Goal: Information Seeking & Learning: Learn about a topic

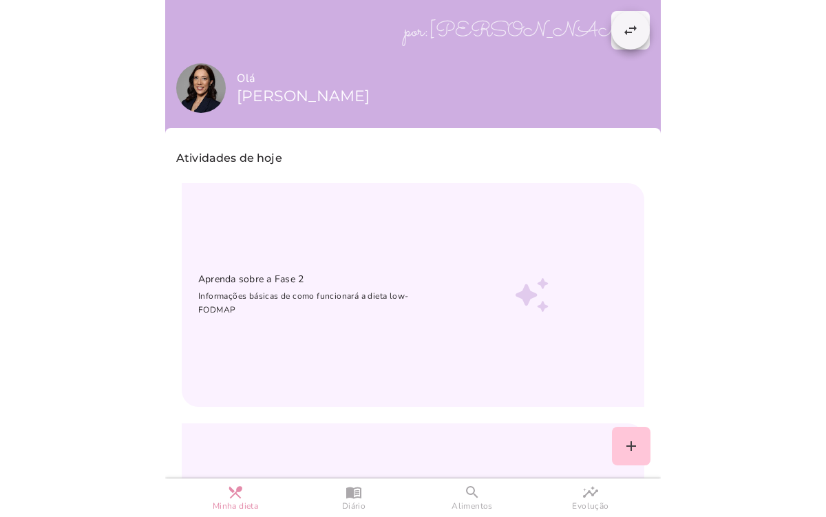
click at [611, 24] on button "swap_horiz" at bounding box center [630, 30] width 39 height 39
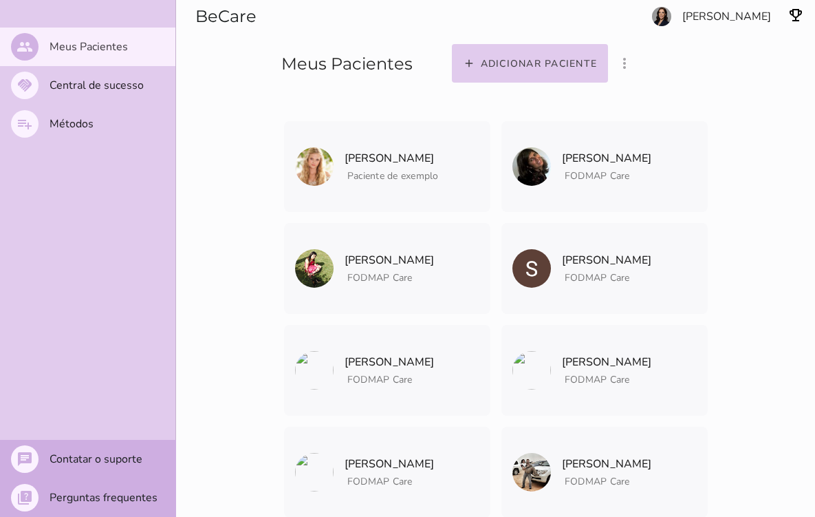
click at [749, 15] on section "Adicionar paciente filter_list_ off Mostrar pacientes convidados e arquivados […" at bounding box center [627, 44] width 378 height 88
click at [224, 18] on link "BeCare" at bounding box center [225, 16] width 61 height 20
click at [203, 17] on link "BeCare" at bounding box center [225, 16] width 61 height 20
click at [0, 0] on slot "Meus Pacientes" at bounding box center [0, 0] width 0 height 0
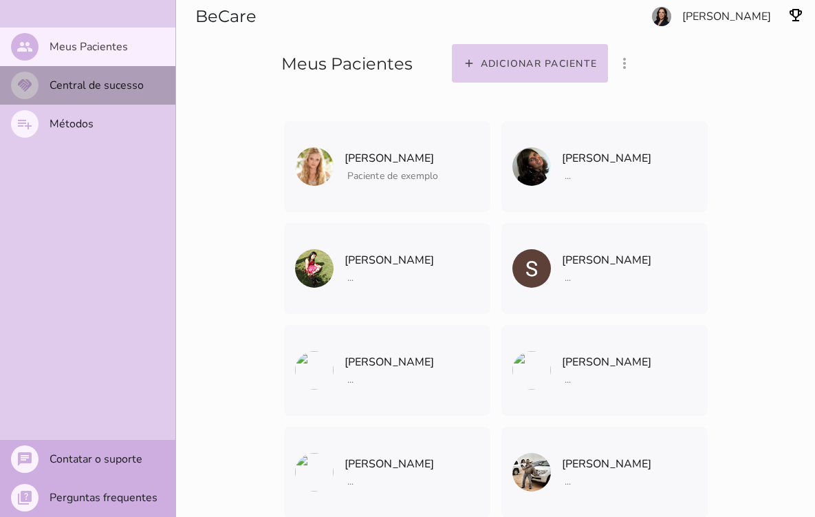
click at [0, 0] on slot "Central de sucesso" at bounding box center [0, 0] width 0 height 0
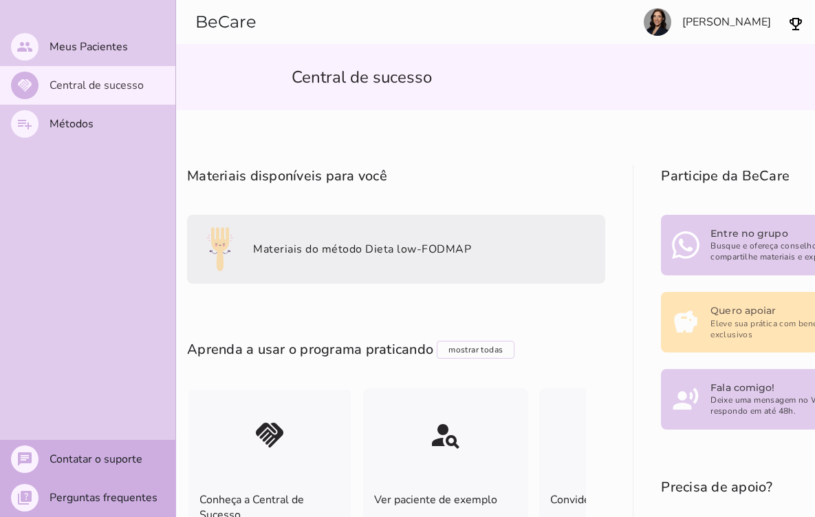
click at [296, 270] on mwc-list-item "Materiais do método Dieta low-FODMAP" at bounding box center [396, 249] width 418 height 69
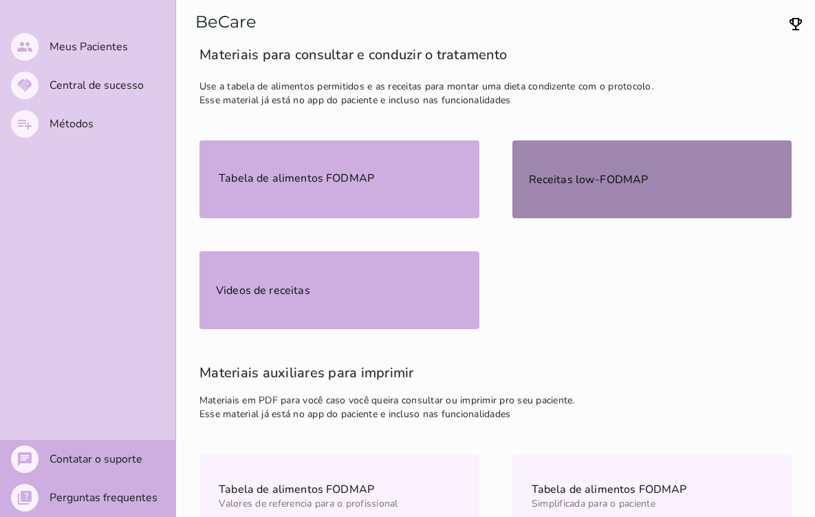
click at [578, 193] on mwc-list-item "Receitas low-FODMAP" at bounding box center [653, 179] width 280 height 78
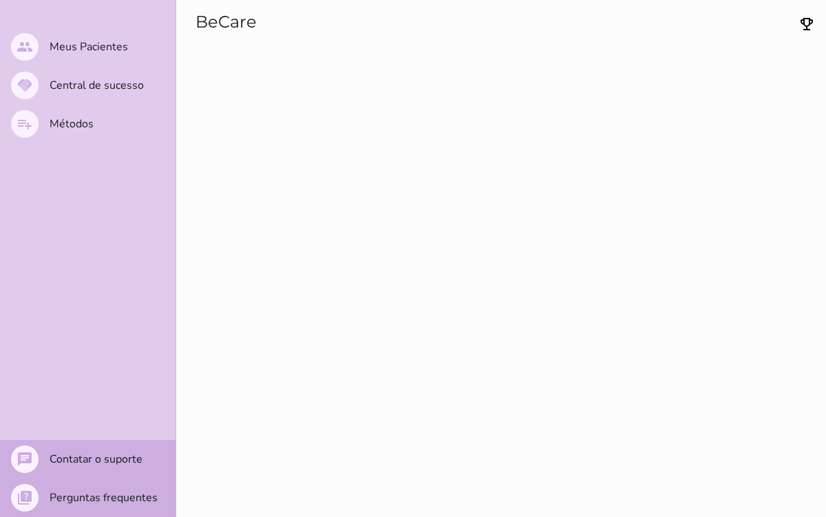
scroll to position [3, 0]
click at [0, 0] on slot "Métodos" at bounding box center [0, 0] width 0 height 0
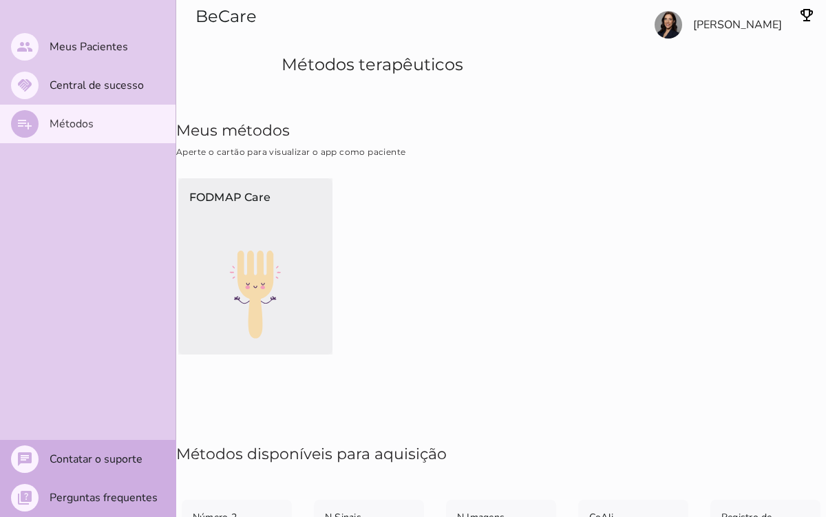
click at [207, 225] on p "FODMAP Care" at bounding box center [255, 211] width 132 height 45
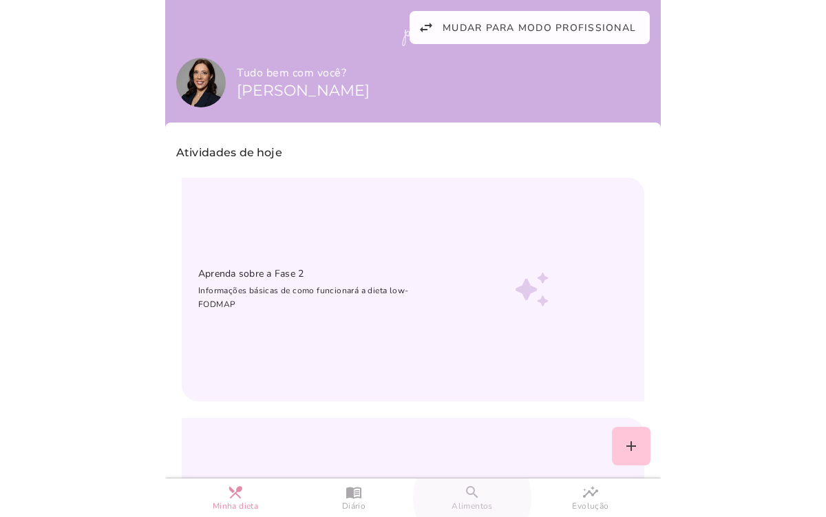
click at [0, 0] on slot "search" at bounding box center [0, 0] width 0 height 0
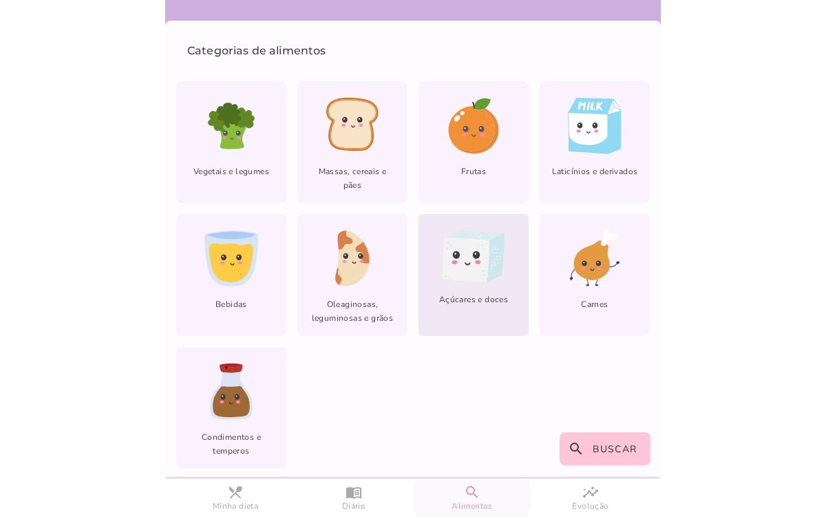
scroll to position [85, 0]
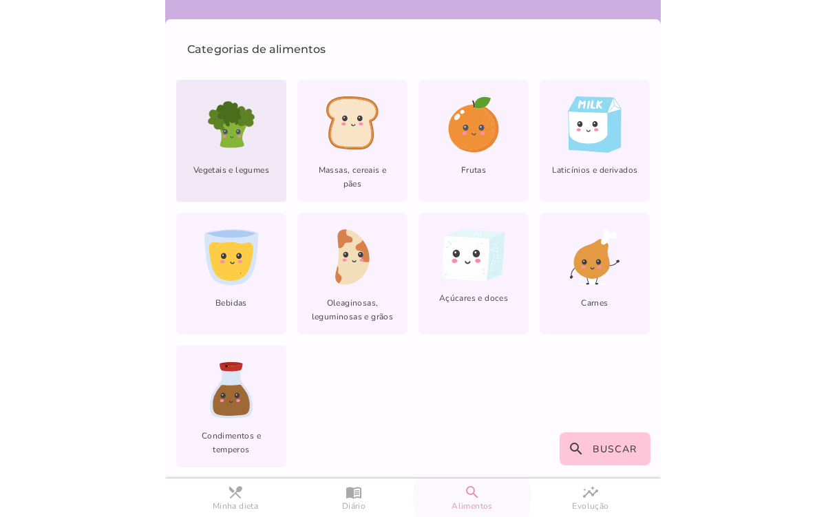
click at [250, 176] on span "Vegetais e legumes" at bounding box center [231, 175] width 110 height 25
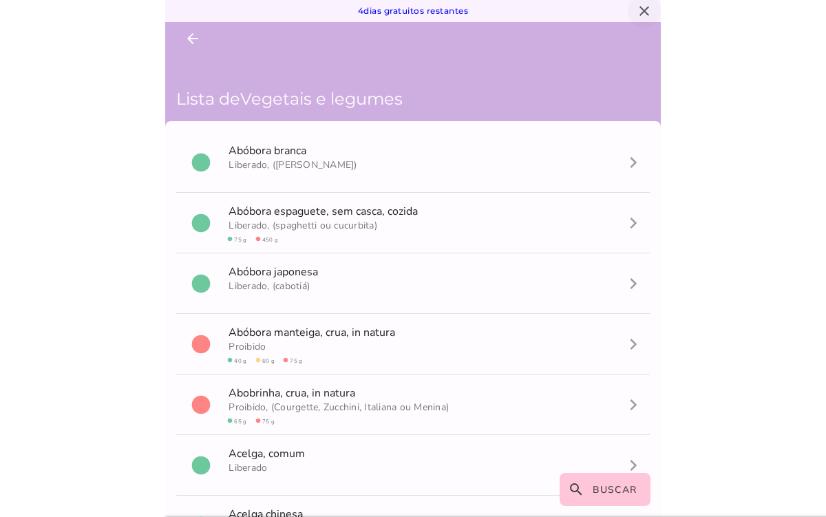
click at [636, 11] on icon "close" at bounding box center [644, 11] width 17 height 17
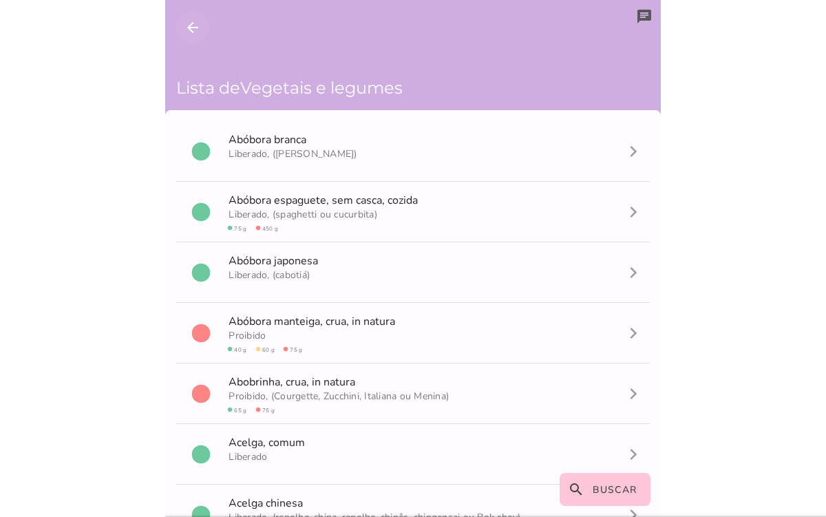
click at [196, 32] on icon "arrow_back" at bounding box center [192, 27] width 17 height 17
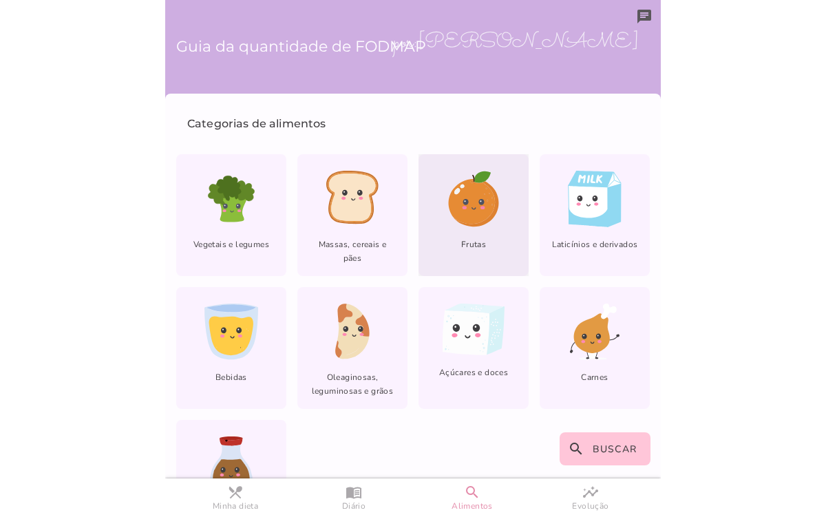
click at [451, 218] on icon at bounding box center [471, 201] width 47 height 45
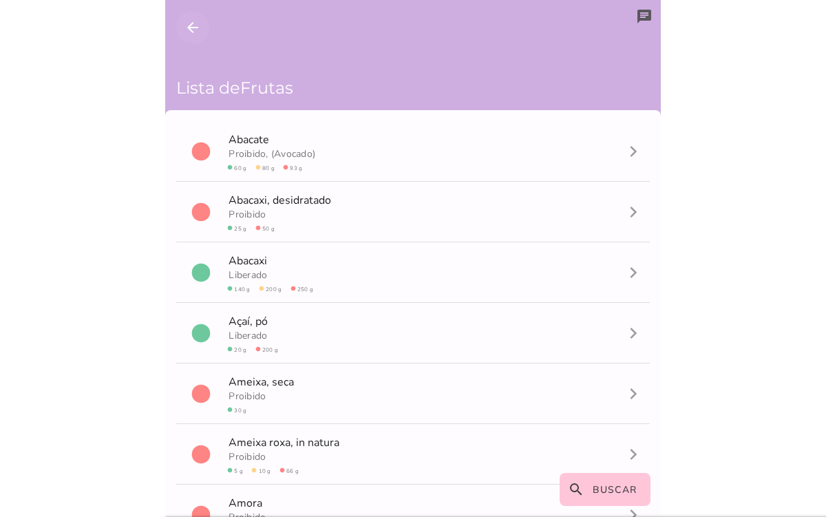
click at [191, 33] on icon "arrow_back" at bounding box center [192, 27] width 17 height 17
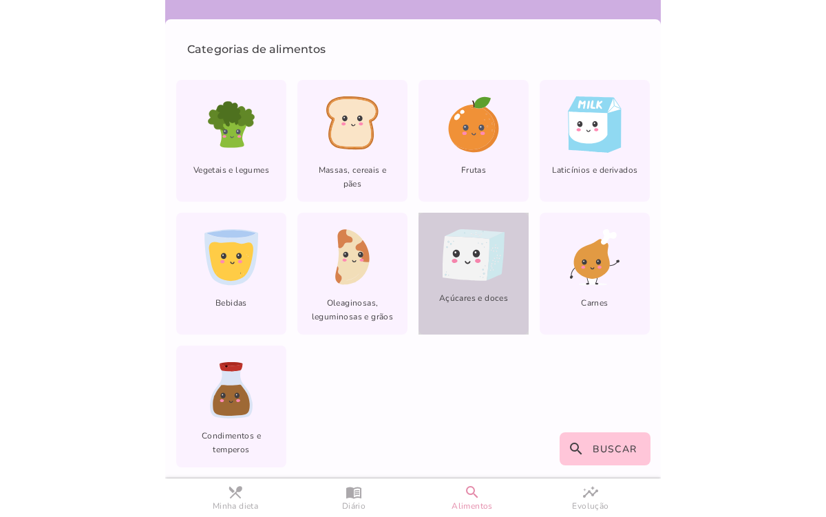
click at [451, 259] on icon at bounding box center [454, 261] width 6 height 4
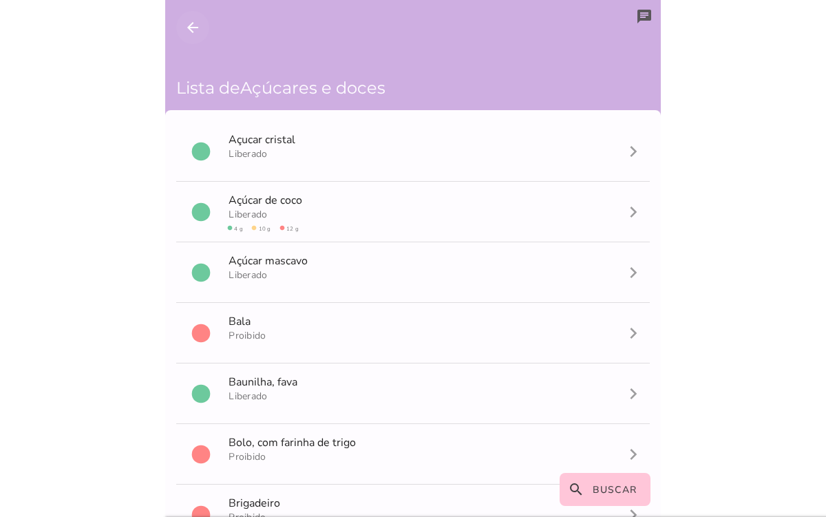
click at [193, 30] on icon "arrow_back" at bounding box center [192, 27] width 17 height 17
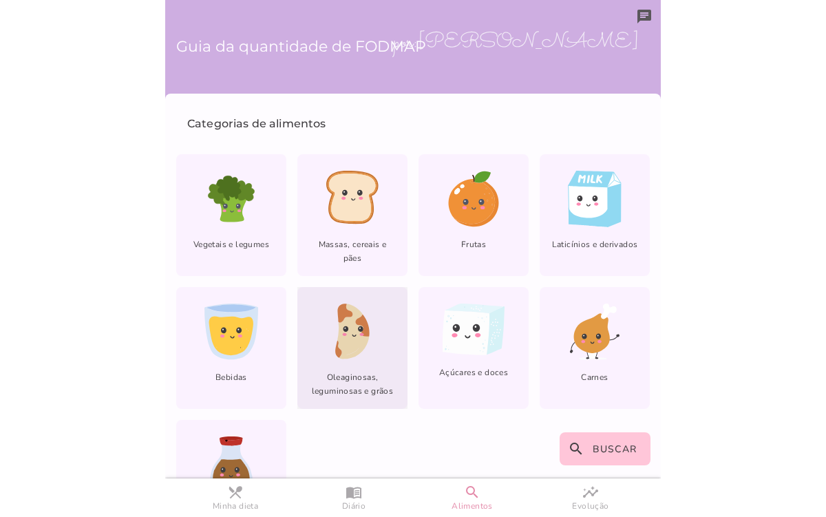
click at [352, 362] on div "lfm-list-nuts Oleaginosas, leguminosas e grãos" at bounding box center [352, 348] width 110 height 122
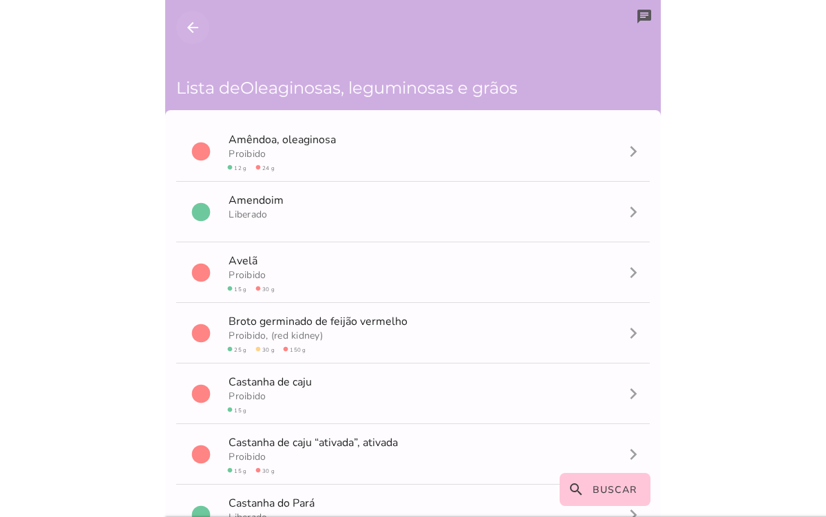
click at [191, 34] on icon "arrow_back" at bounding box center [192, 27] width 17 height 17
